Goal: Task Accomplishment & Management: Use online tool/utility

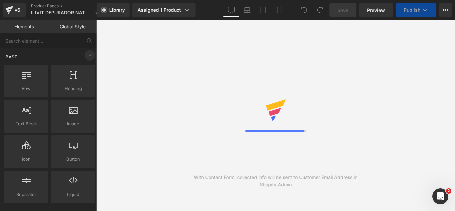
click at [91, 54] on icon at bounding box center [90, 55] width 8 height 8
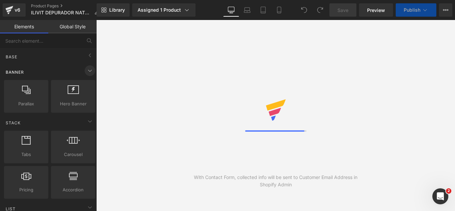
click at [90, 67] on icon at bounding box center [90, 71] width 8 height 8
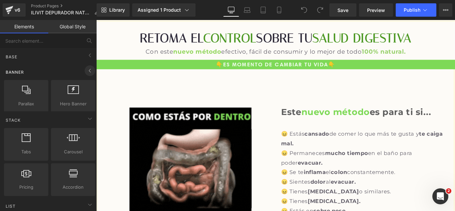
click at [88, 72] on icon at bounding box center [90, 71] width 8 height 8
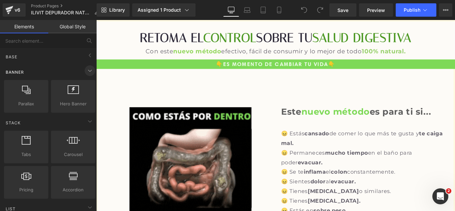
click at [88, 72] on icon at bounding box center [90, 71] width 8 height 8
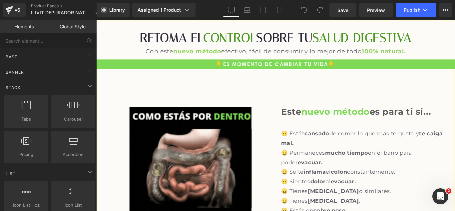
click at [88, 81] on span at bounding box center [90, 86] width 11 height 11
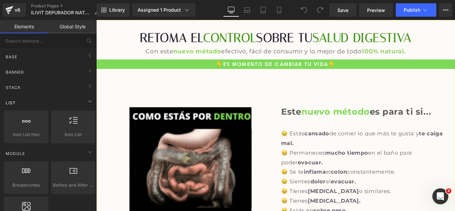
click at [87, 106] on div "List" at bounding box center [50, 102] width 94 height 13
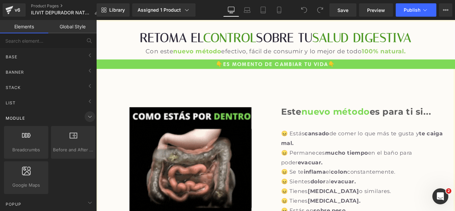
click at [87, 112] on span at bounding box center [90, 116] width 11 height 11
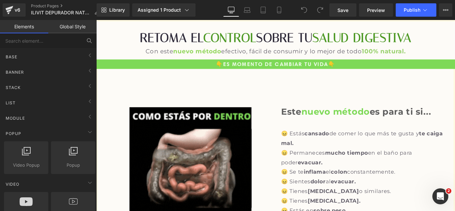
click at [91, 43] on icon at bounding box center [90, 42] width 1 height 1
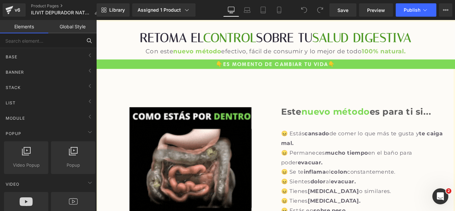
click at [35, 42] on input "text" at bounding box center [41, 40] width 82 height 15
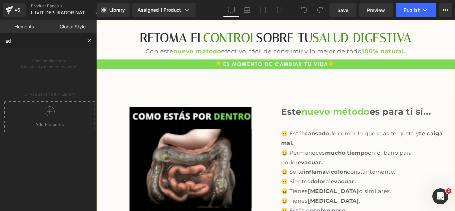
type input "a"
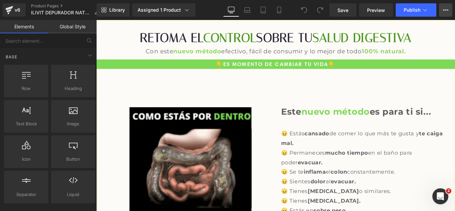
click at [444, 7] on icon at bounding box center [445, 9] width 5 height 5
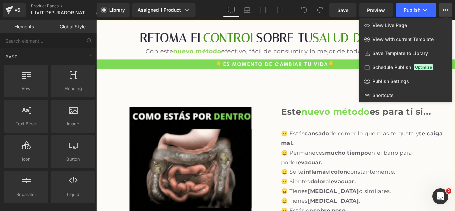
click at [208, 17] on div "Library Assigned 1 Product Product Preview ILÍVIT DEPURADOR NATURAL Manage assi…" at bounding box center [275, 10] width 358 height 20
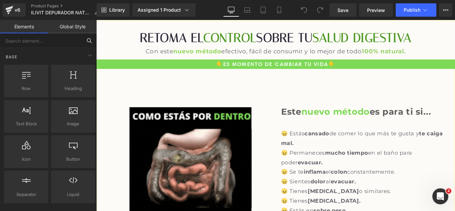
click at [41, 43] on input "text" at bounding box center [41, 40] width 82 height 15
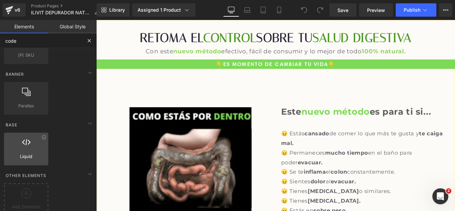
scroll to position [43, 0]
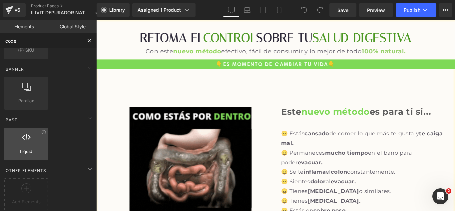
click at [41, 142] on div at bounding box center [26, 140] width 40 height 15
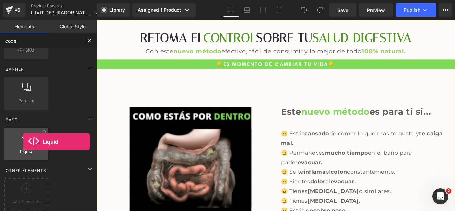
click at [23, 141] on div at bounding box center [26, 140] width 40 height 15
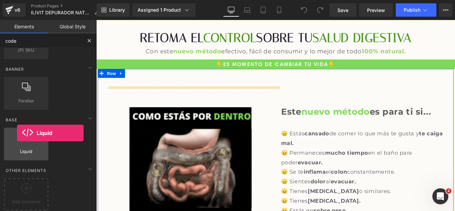
drag, startPoint x: 32, startPoint y: 145, endPoint x: 17, endPoint y: 133, distance: 19.2
click at [17, 133] on div "Liquid liquid, custom code, html, javascript, css, reviews, apps, applications,…" at bounding box center [26, 143] width 44 height 33
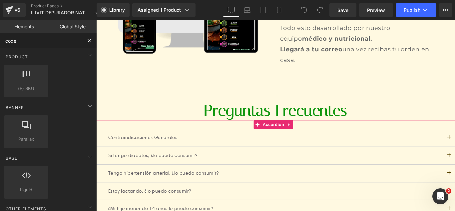
scroll to position [2262, 0]
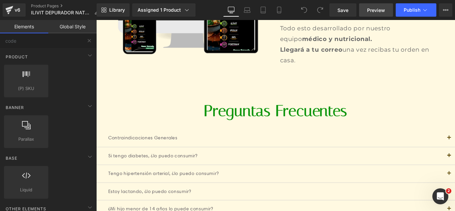
click at [360, 12] on link "Preview" at bounding box center [376, 9] width 34 height 13
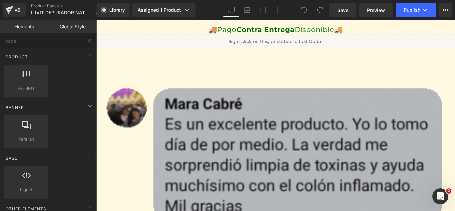
scroll to position [2562, 0]
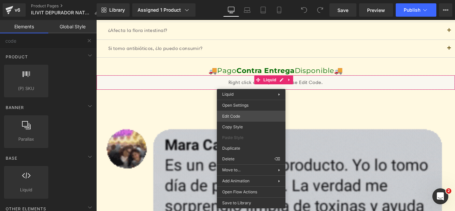
click at [240, 0] on div "Liquid You are previewing how the will restyle your page. You can not edit Elem…" at bounding box center [227, 0] width 455 height 0
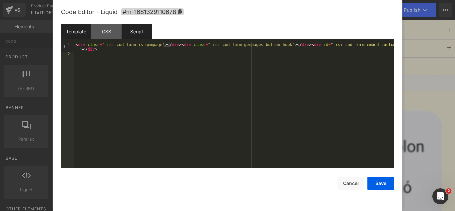
click at [134, 31] on div "Script" at bounding box center [136, 31] width 30 height 15
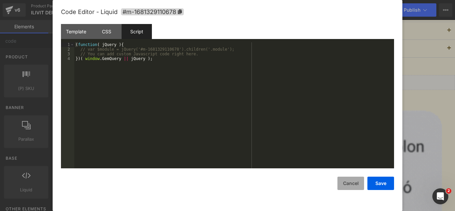
click at [350, 183] on button "Cancel" at bounding box center [350, 182] width 27 height 13
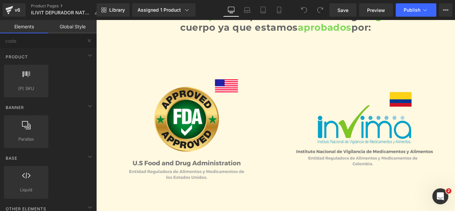
scroll to position [0, 0]
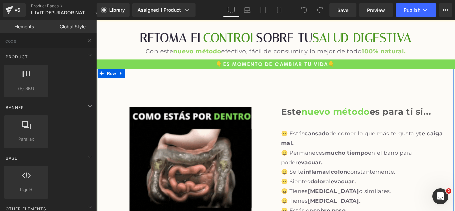
drag, startPoint x: 495, startPoint y: 205, endPoint x: 548, endPoint y: 22, distance: 190.3
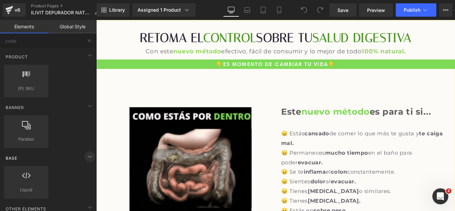
click at [86, 153] on icon at bounding box center [90, 156] width 8 height 8
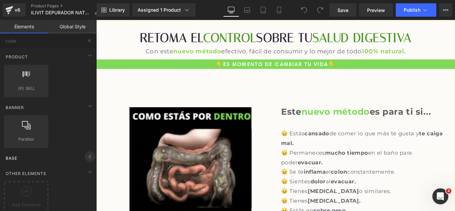
click at [86, 153] on icon at bounding box center [90, 156] width 8 height 8
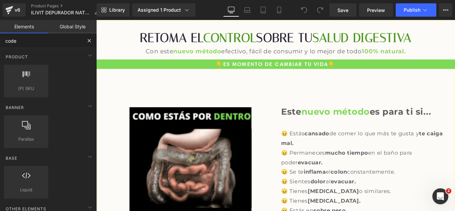
drag, startPoint x: 27, startPoint y: 42, endPoint x: 1, endPoint y: 41, distance: 26.0
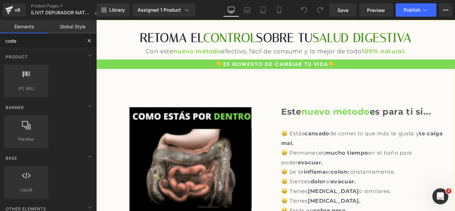
click at [0, 41] on input "code" at bounding box center [41, 40] width 82 height 15
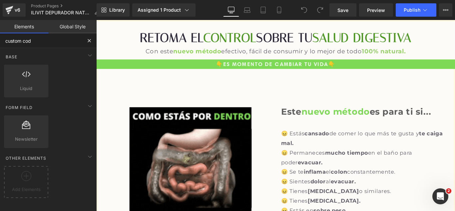
type input "custom code"
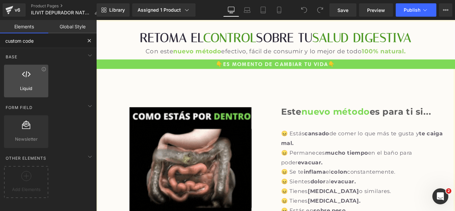
click at [6, 86] on span "Liquid" at bounding box center [26, 88] width 40 height 7
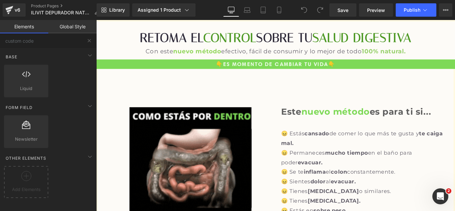
drag, startPoint x: 118, startPoint y: 99, endPoint x: 215, endPoint y: 93, distance: 96.7
click at [215, 93] on div "Image Este nuevo método es para ti si... Heading 😖 Estás cansado de comer lo qu…" at bounding box center [297, 178] width 399 height 207
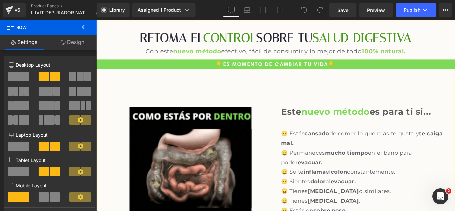
click at [84, 27] on icon at bounding box center [85, 27] width 6 height 4
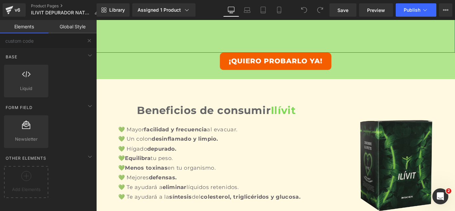
scroll to position [566, 0]
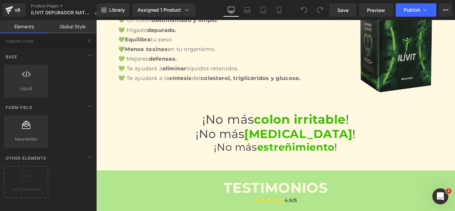
click at [62, 31] on link "Global Style" at bounding box center [72, 26] width 48 height 13
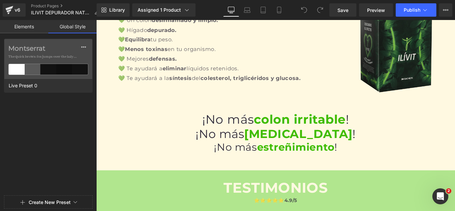
click at [31, 27] on link "Elements" at bounding box center [24, 26] width 48 height 13
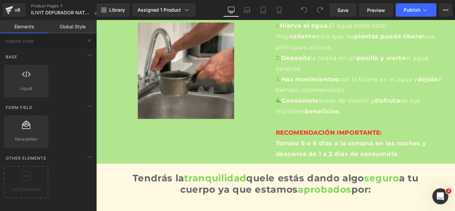
scroll to position [1397, 0]
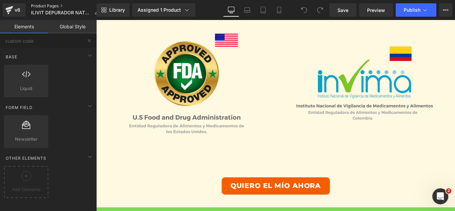
click at [51, 6] on link "Product Pages" at bounding box center [67, 5] width 73 height 5
